Goal: Task Accomplishment & Management: Manage account settings

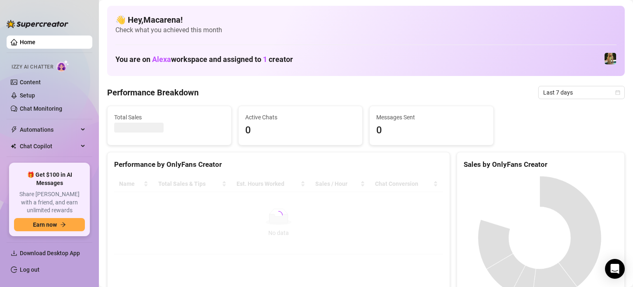
click at [35, 44] on link "Home" at bounding box center [28, 42] width 16 height 7
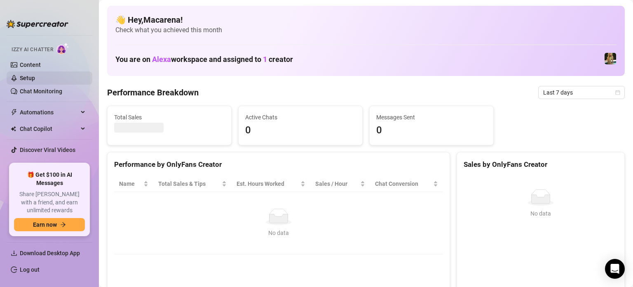
scroll to position [25, 0]
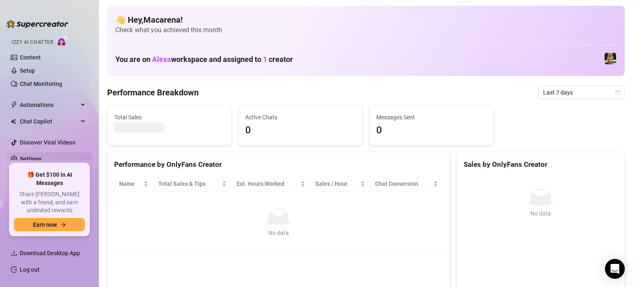
click at [25, 162] on link "Settings" at bounding box center [31, 158] width 22 height 7
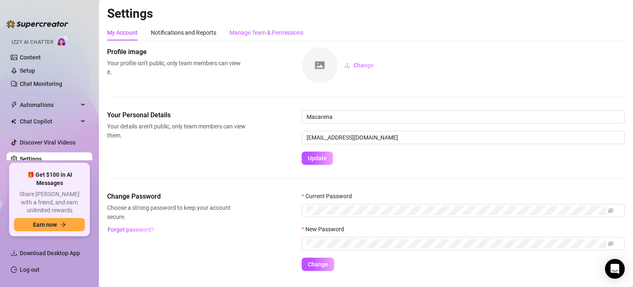
click at [241, 33] on div "Manage Team & Permissions" at bounding box center [267, 32] width 74 height 9
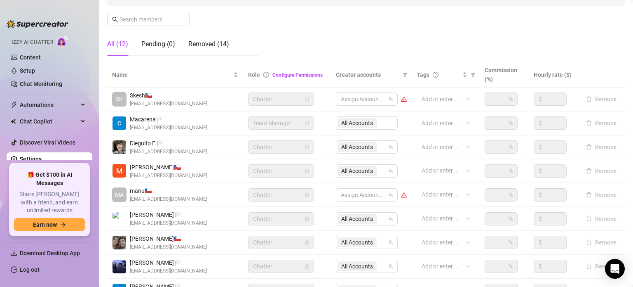
scroll to position [124, 0]
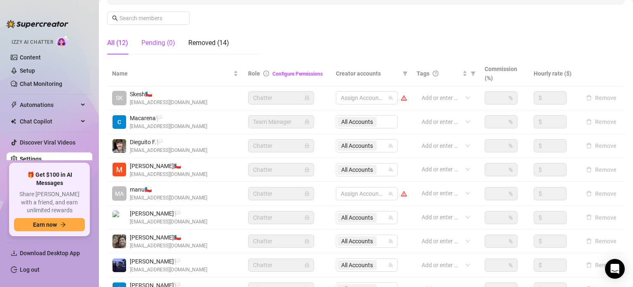
click at [158, 45] on div "Pending (0)" at bounding box center [158, 43] width 34 height 10
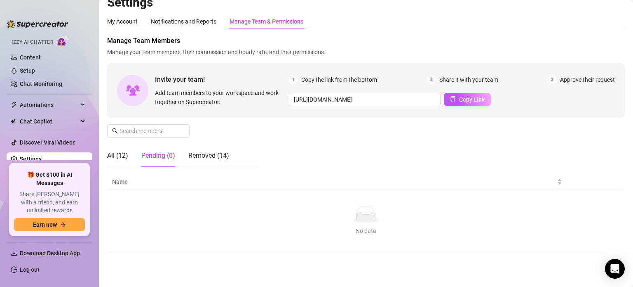
scroll to position [11, 0]
click at [117, 157] on div "All (12)" at bounding box center [117, 156] width 21 height 10
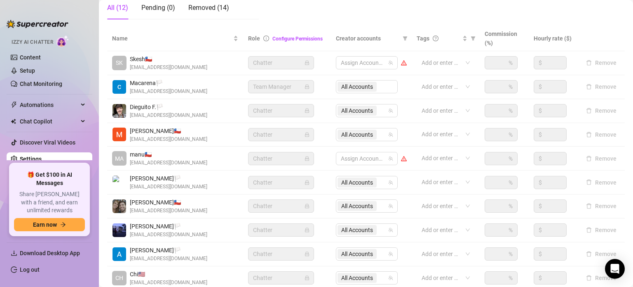
scroll to position [94, 0]
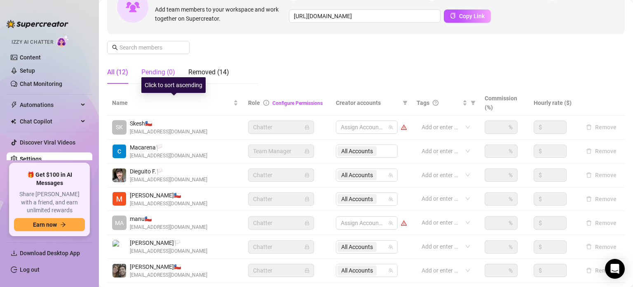
click at [168, 71] on div "Pending (0)" at bounding box center [158, 72] width 34 height 10
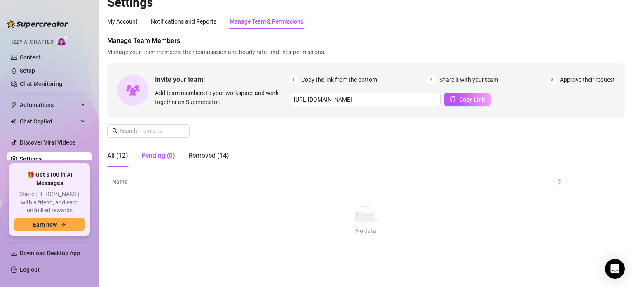
scroll to position [11, 0]
click at [125, 158] on div "All (12)" at bounding box center [117, 156] width 21 height 10
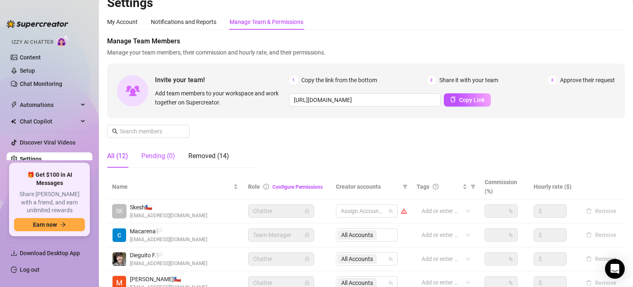
click at [160, 151] on div "Pending (0)" at bounding box center [158, 156] width 34 height 10
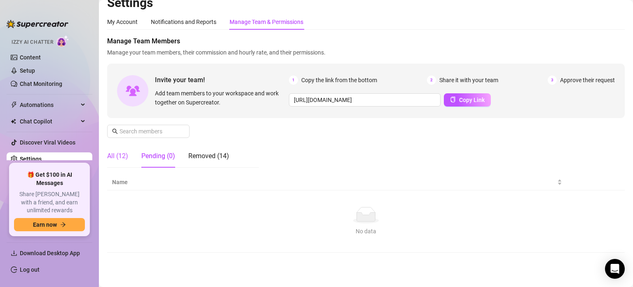
click at [115, 157] on div "All (12)" at bounding box center [117, 156] width 21 height 10
